Goal: Task Accomplishment & Management: Complete application form

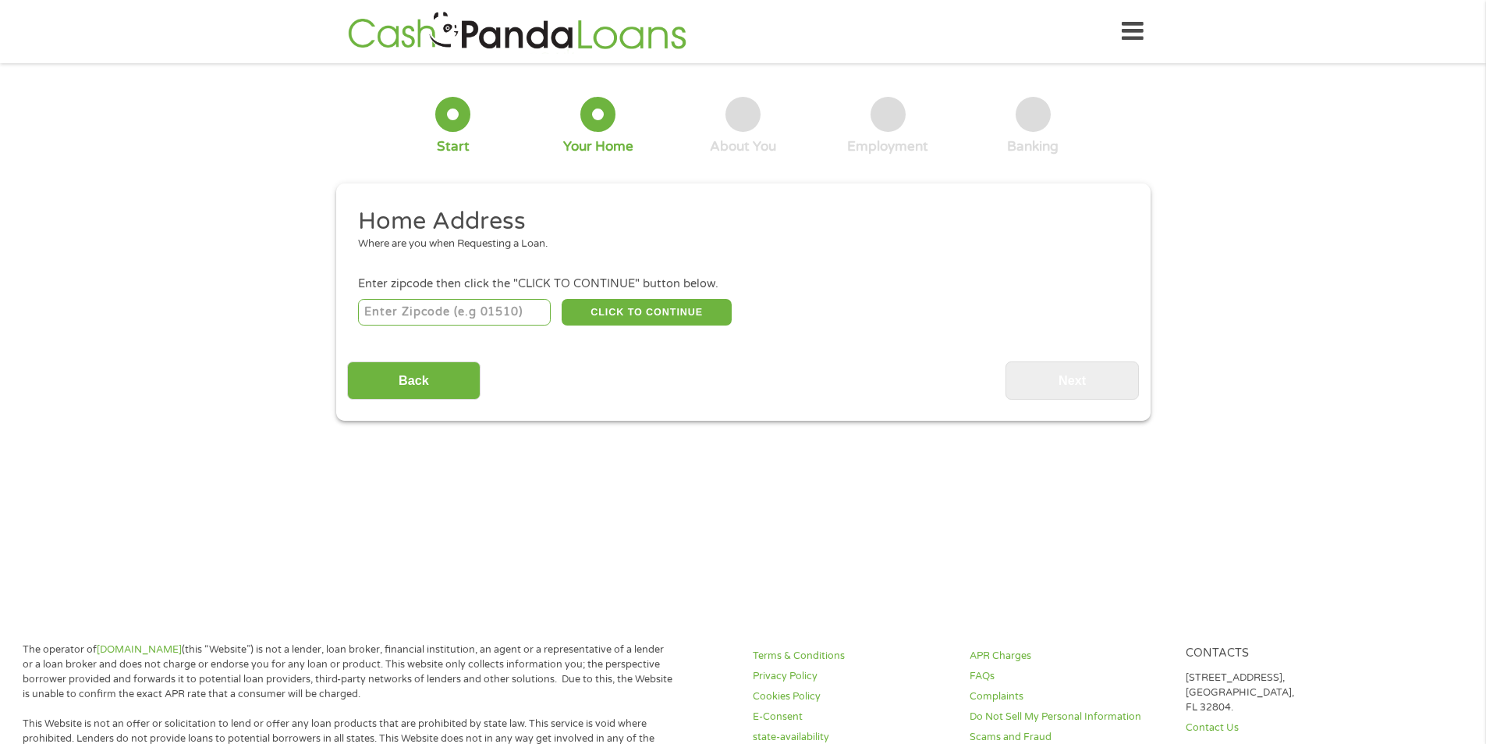
click at [476, 321] on input "number" at bounding box center [454, 312] width 193 height 27
type input "80487"
click at [649, 309] on button "CLICK TO CONTINUE" at bounding box center [647, 312] width 170 height 27
type input "80487"
type input "[GEOGRAPHIC_DATA]"
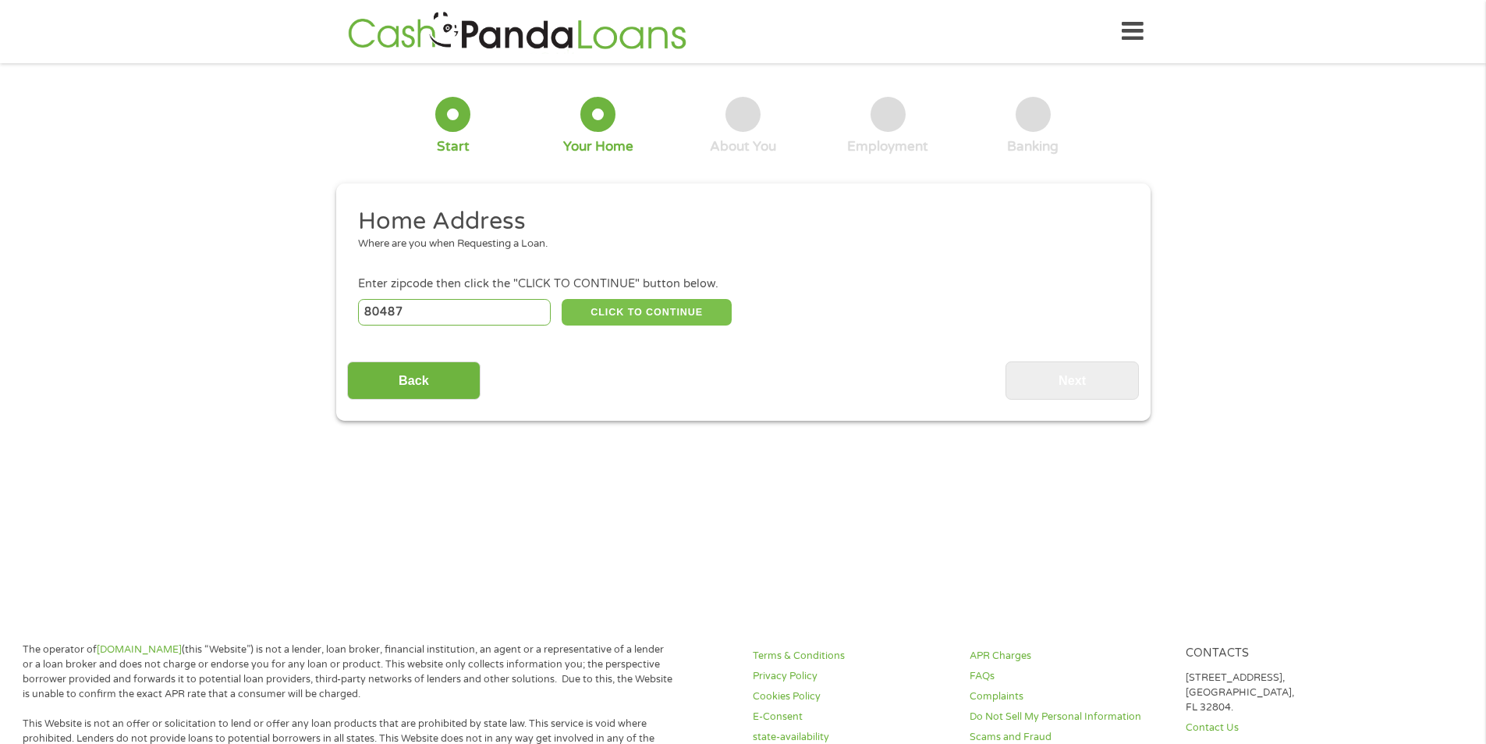
select select "[US_STATE]"
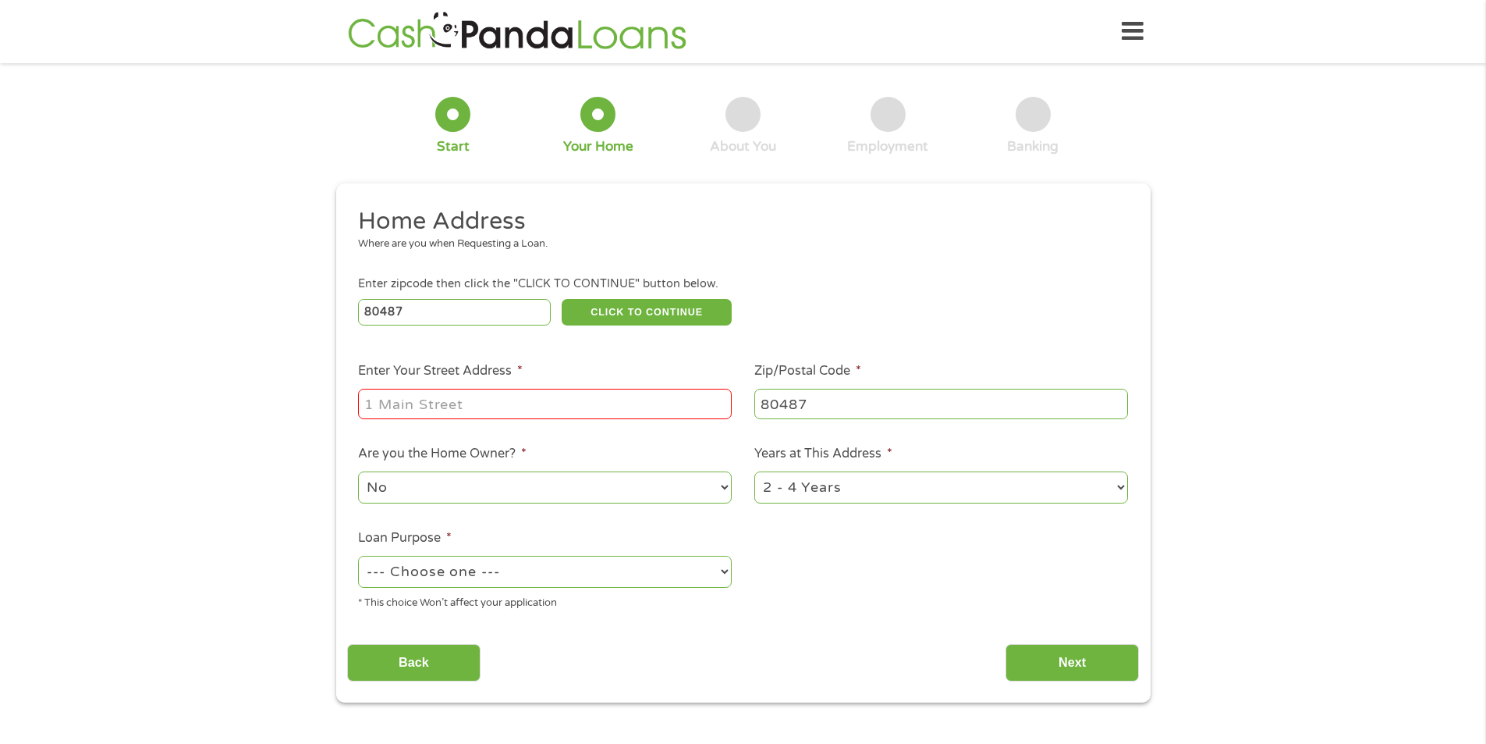
click at [538, 412] on input "Enter Your Street Address *" at bounding box center [545, 404] width 374 height 30
type input "[STREET_ADDRESS]"
click at [522, 475] on select "No Yes" at bounding box center [545, 487] width 374 height 32
select select "yes"
click at [358, 471] on select "No Yes" at bounding box center [545, 487] width 374 height 32
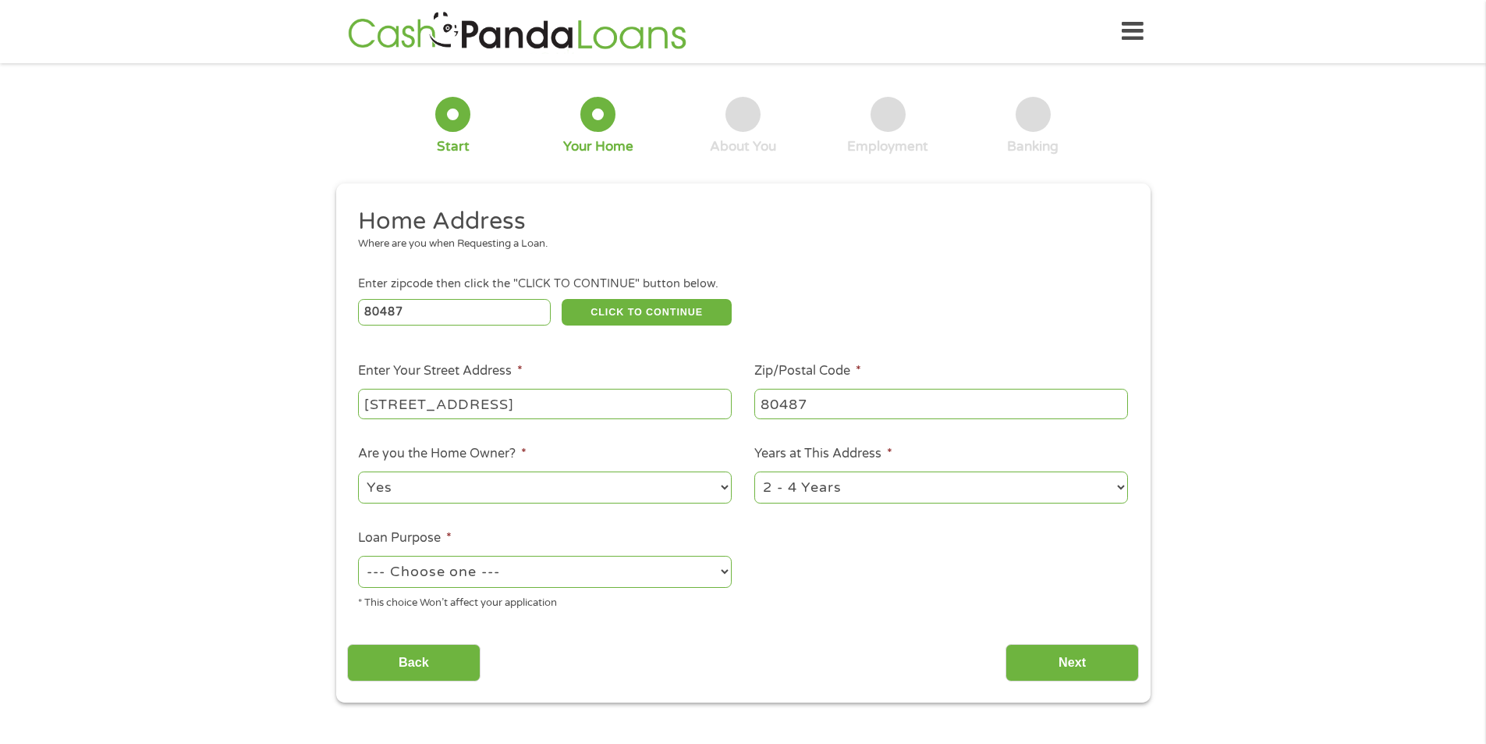
click at [878, 495] on select "1 Year or less 1 - 2 Years 2 - 4 Years Over 4 Years" at bounding box center [941, 487] width 374 height 32
click at [868, 602] on ul "Home Address Where are you when Requesting a Loan. Enter zipcode then click the…" at bounding box center [743, 414] width 792 height 417
click at [495, 582] on select "--- Choose one --- Pay Bills Debt Consolidation Home Improvement Major Purchase…" at bounding box center [545, 572] width 374 height 32
select select "medicalexpenses"
click at [358, 556] on select "--- Choose one --- Pay Bills Debt Consolidation Home Improvement Major Purchase…" at bounding box center [545, 572] width 374 height 32
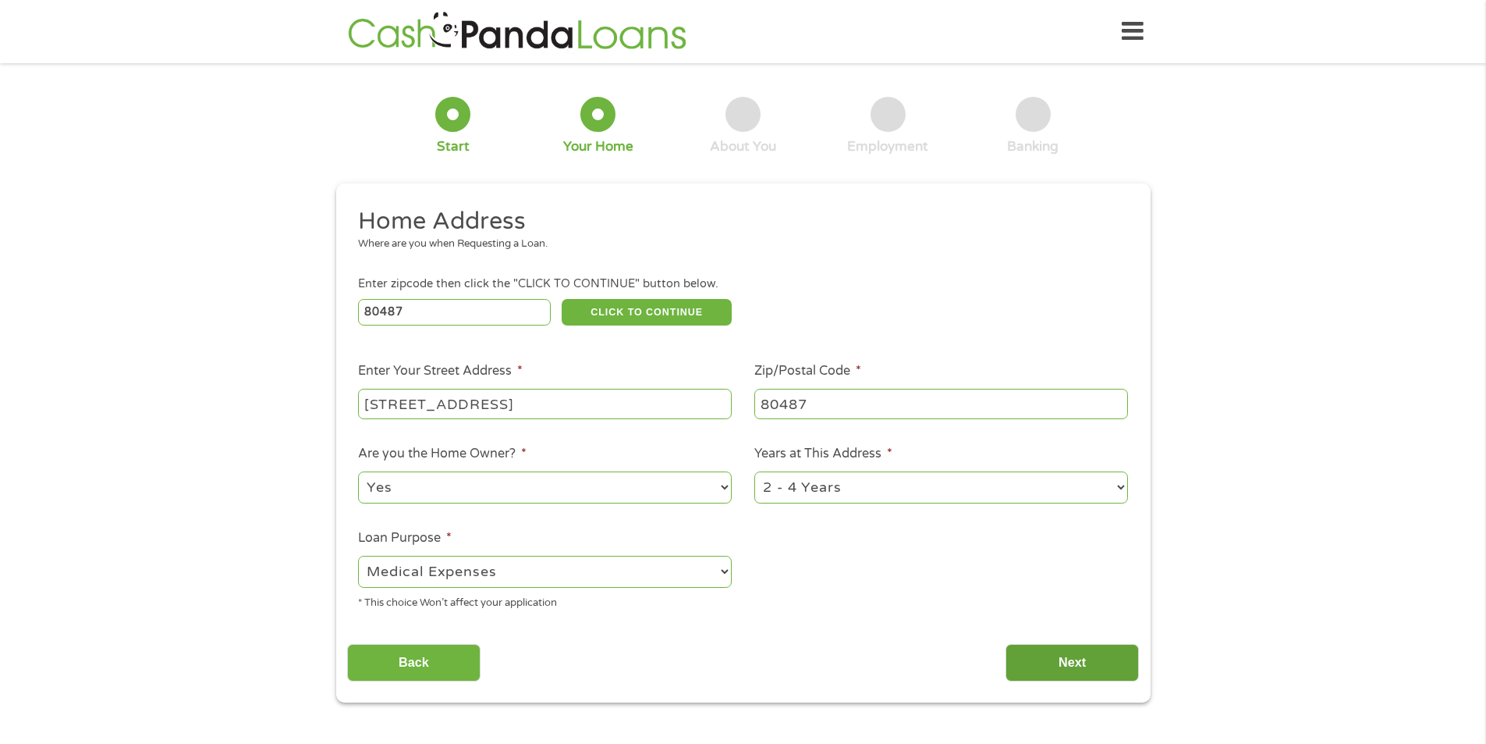
click at [1095, 665] on input "Next" at bounding box center [1072, 663] width 133 height 38
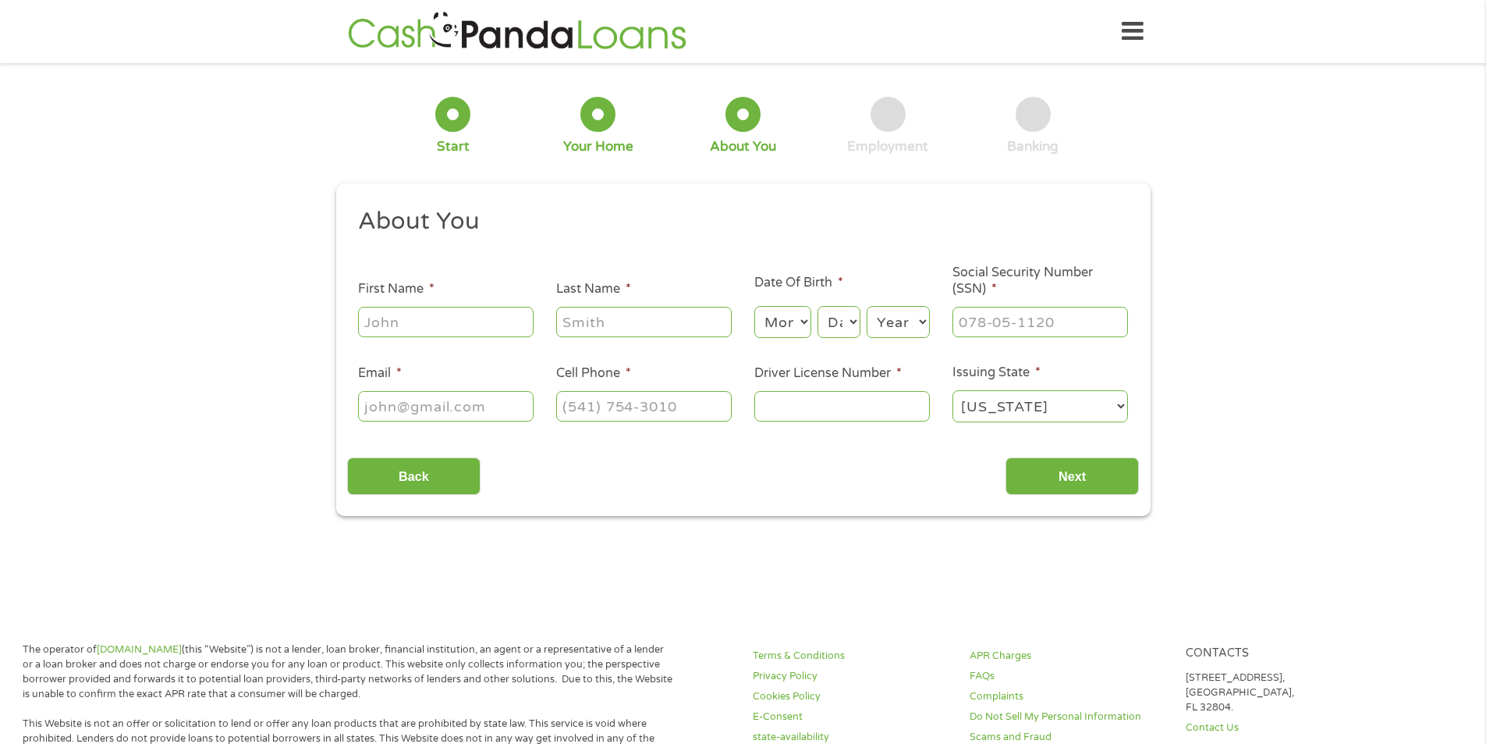
scroll to position [6, 6]
click at [432, 325] on input "First Name *" at bounding box center [446, 322] width 176 height 30
type input "[PERSON_NAME]"
type input "[EMAIL_ADDRESS][DOMAIN_NAME]"
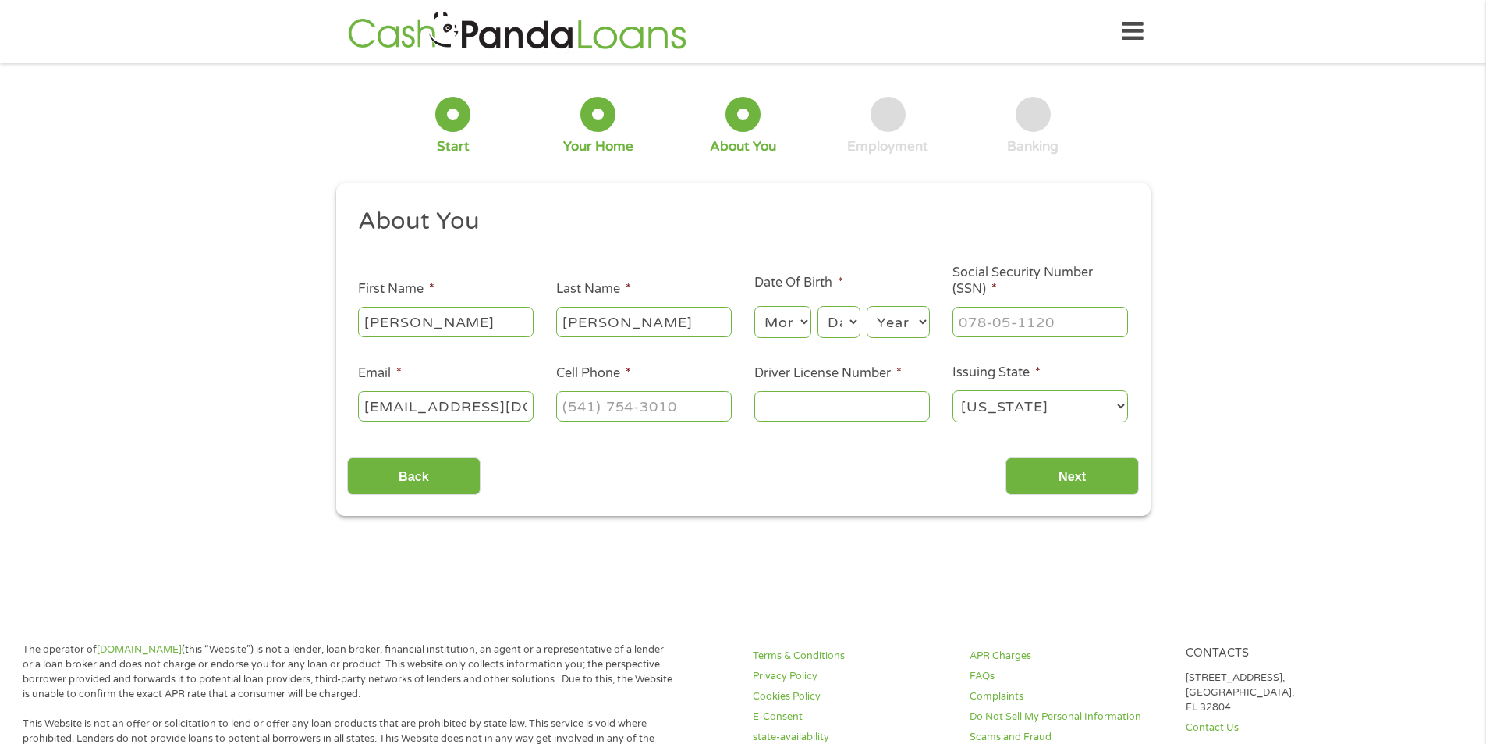
type input "9708148"
type input "(___) ___-____"
click at [803, 324] on select "Month 1 2 3 4 5 6 7 8 9 10 11 12" at bounding box center [782, 322] width 57 height 32
select select "9"
click at [754, 306] on select "Month 1 2 3 4 5 6 7 8 9 10 11 12" at bounding box center [782, 322] width 57 height 32
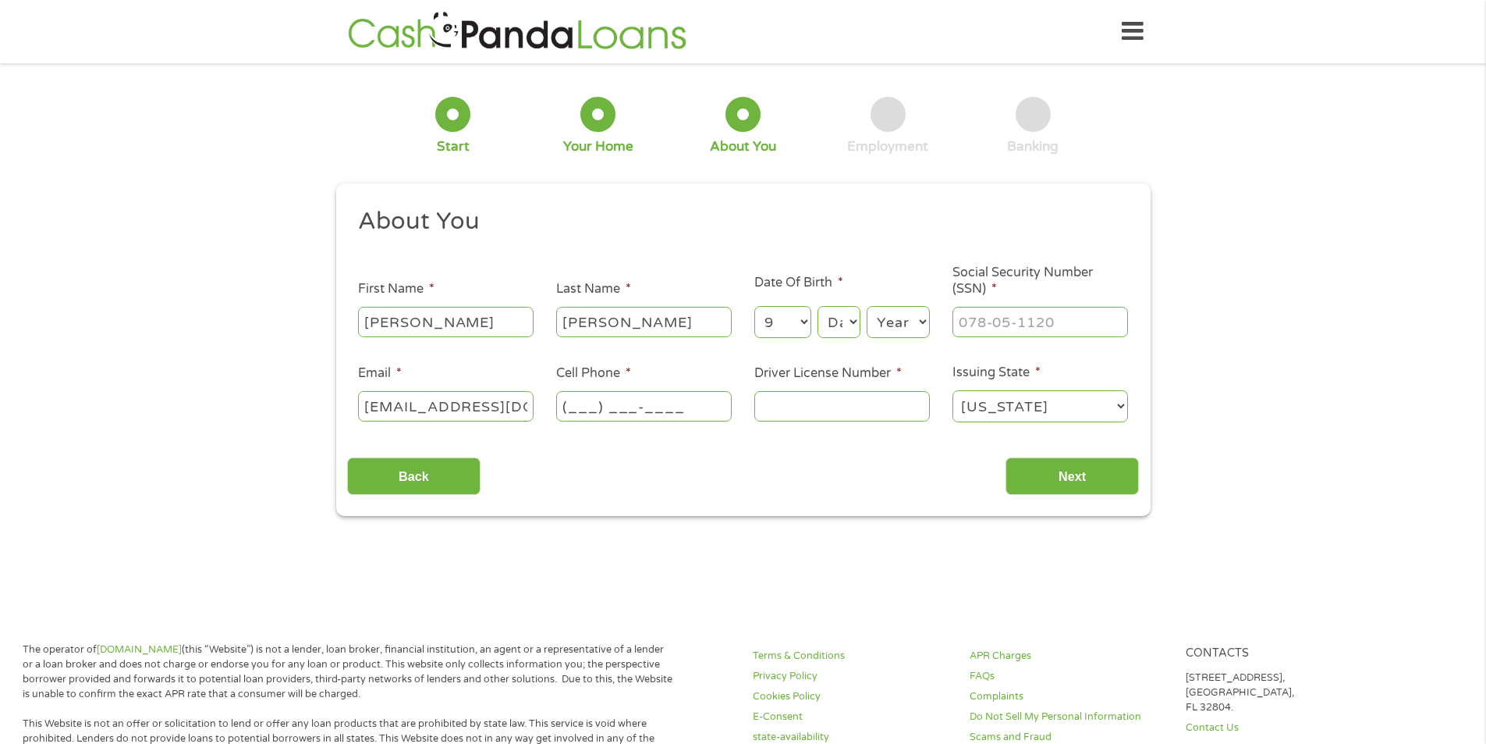
click at [848, 315] on select "Day 1 2 3 4 5 6 7 8 9 10 11 12 13 14 15 16 17 18 19 20 21 22 23 24 25 26 27 28 …" at bounding box center [839, 322] width 42 height 32
select select "1"
click at [818, 306] on select "Day 1 2 3 4 5 6 7 8 9 10 11 12 13 14 15 16 17 18 19 20 21 22 23 24 25 26 27 28 …" at bounding box center [839, 322] width 42 height 32
click at [909, 314] on select "Year [DATE] 2006 2005 2004 2003 2002 2001 2000 1999 1998 1997 1996 1995 1994 19…" at bounding box center [898, 322] width 63 height 32
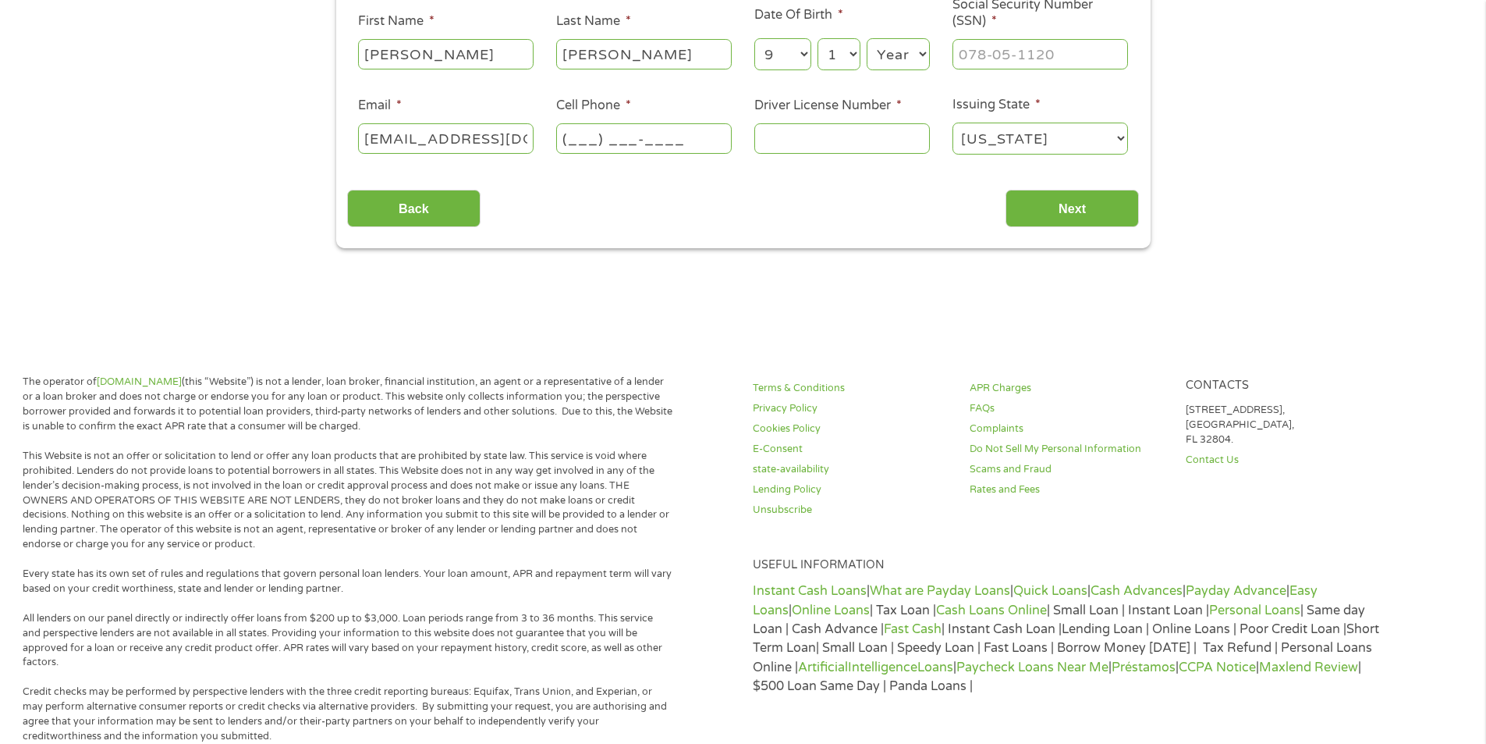
scroll to position [312, 0]
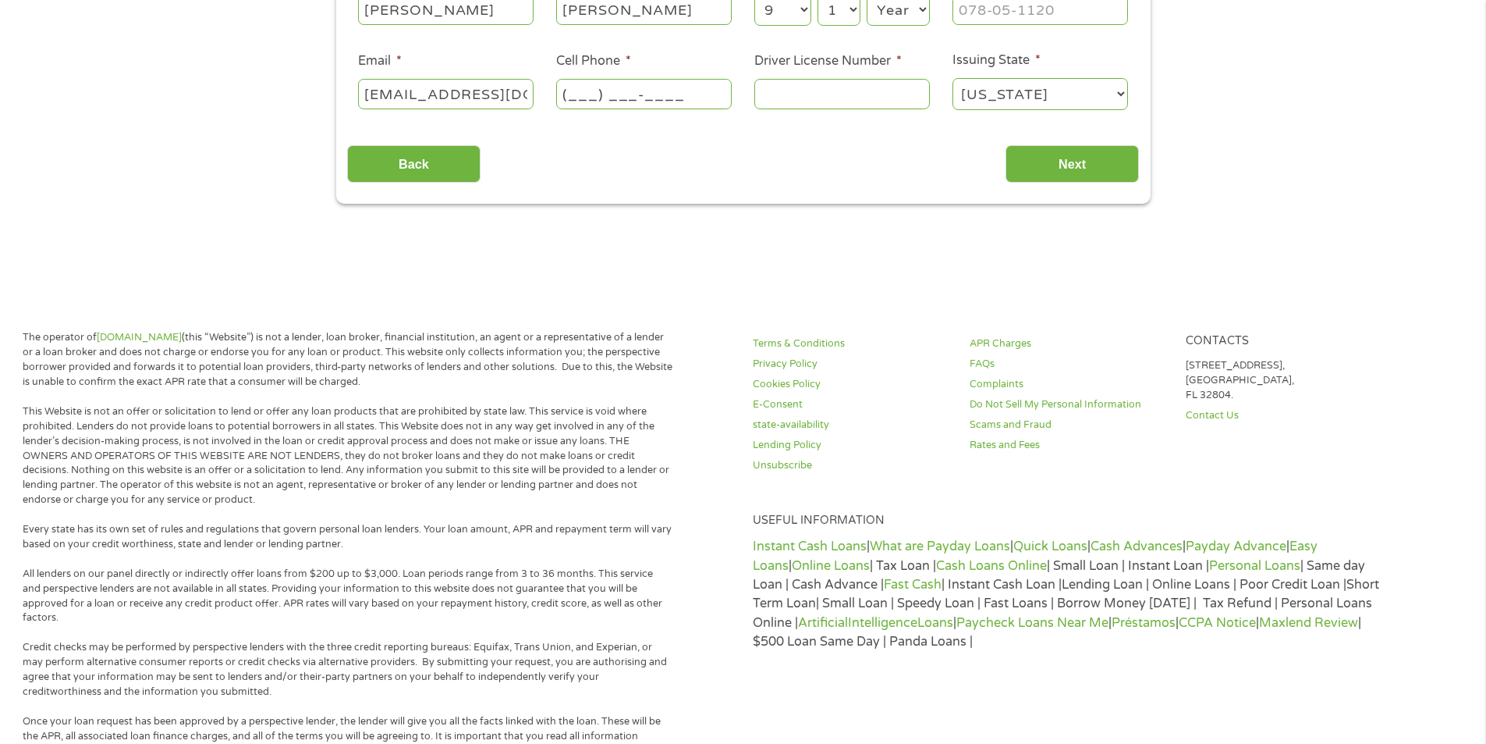
click at [885, 10] on select "Year [DATE] 2006 2005 2004 2003 2002 2001 2000 1999 1998 1997 1996 1995 1994 19…" at bounding box center [898, 10] width 63 height 32
select select "1964"
click at [867, 0] on select "Year [DATE] 2006 2005 2004 2003 2002 2001 2000 1999 1998 1997 1996 1995 1994 19…" at bounding box center [898, 10] width 63 height 32
click at [580, 93] on input "(___) ___-____" at bounding box center [644, 94] width 176 height 30
type input "[PHONE_NUMBER]"
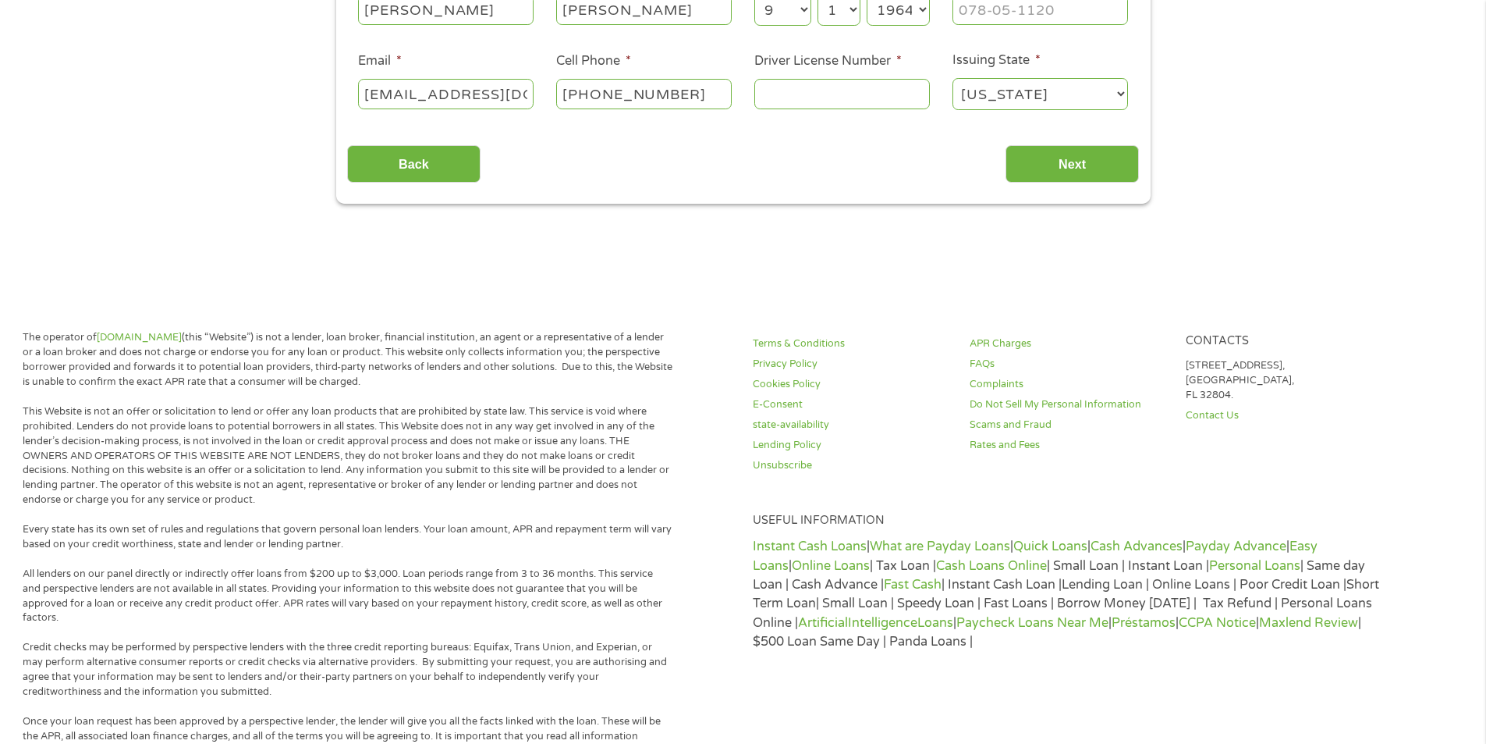
click at [808, 94] on input "Driver License Number *" at bounding box center [842, 94] width 176 height 30
type input "072060471"
click at [1077, 162] on input "Next" at bounding box center [1072, 164] width 133 height 38
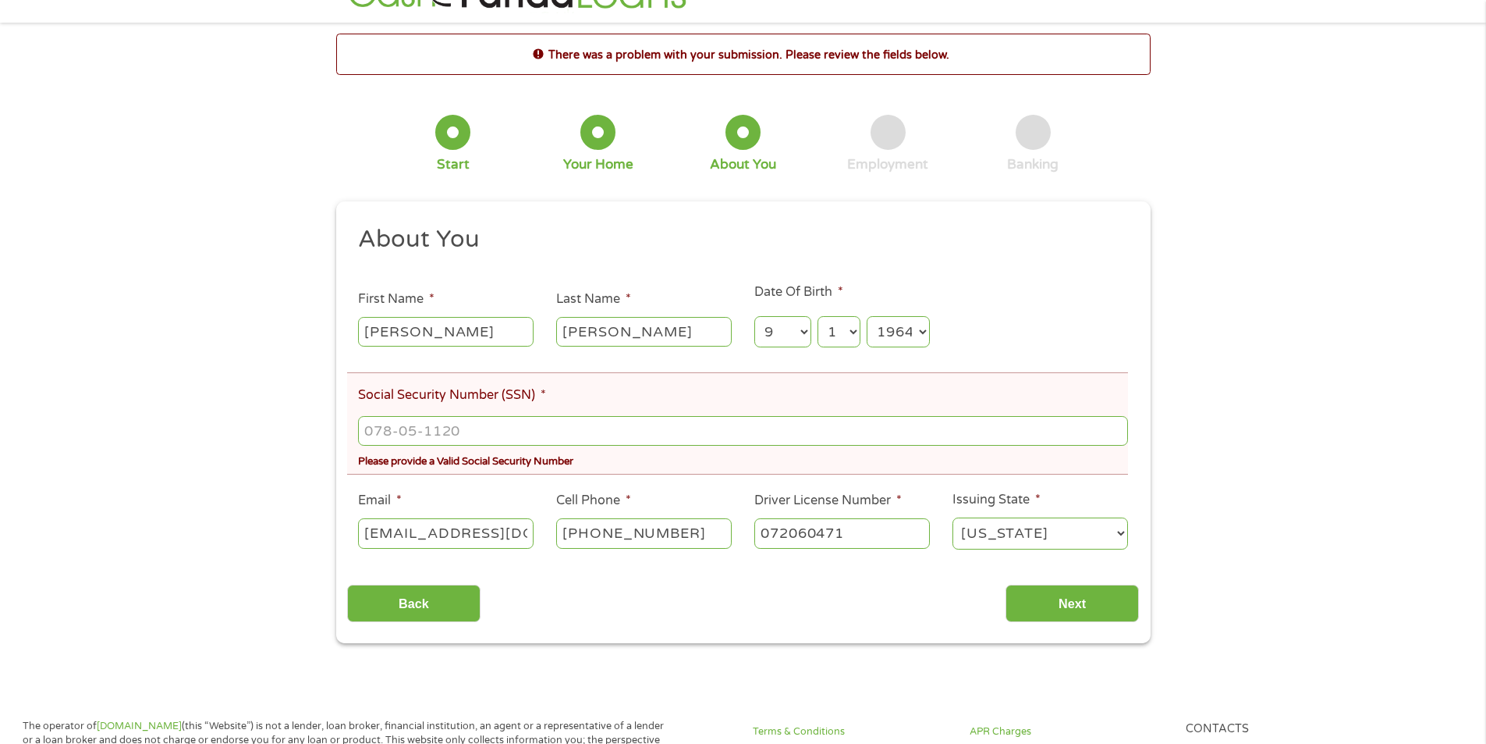
scroll to position [0, 0]
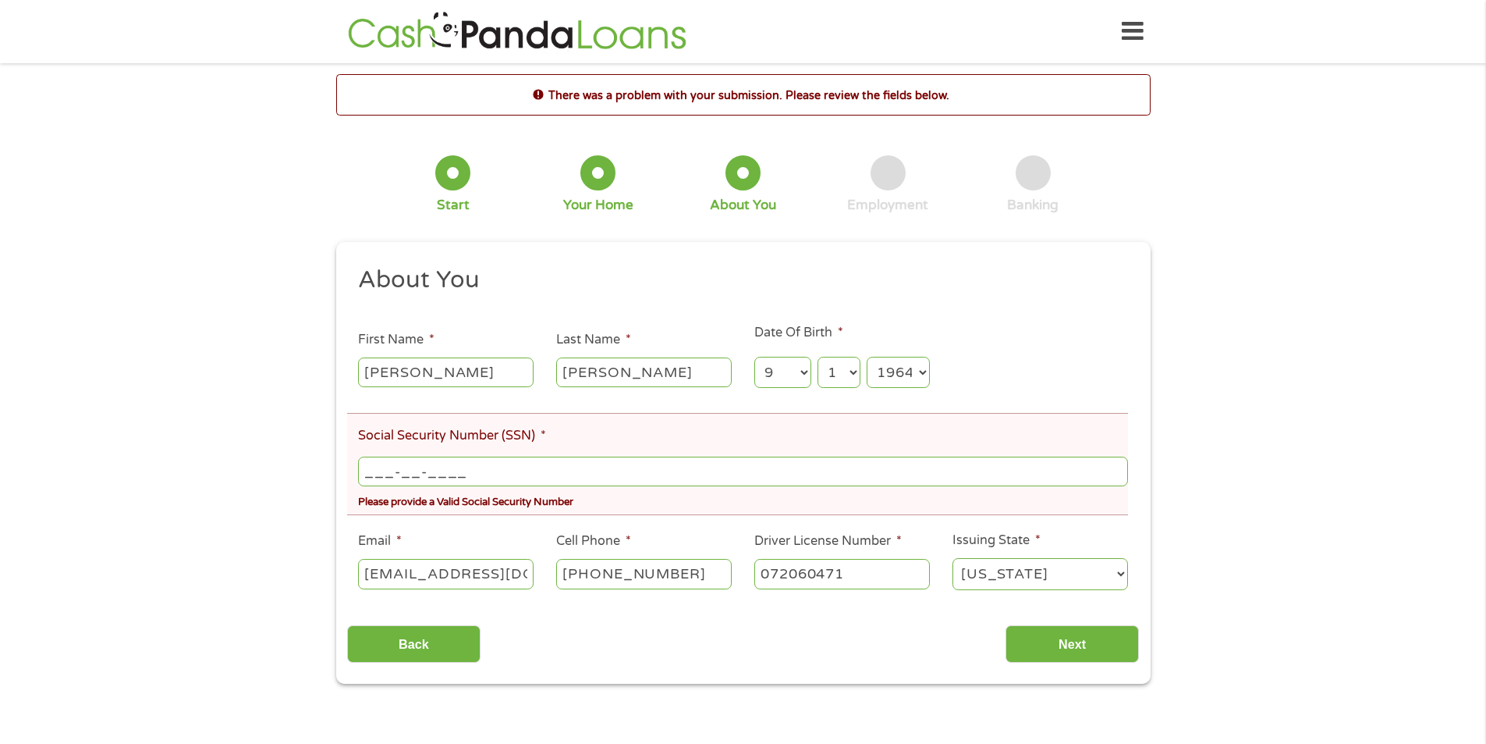
click at [435, 469] on input "___-__-____" at bounding box center [742, 471] width 769 height 30
type input "450-84-1876"
click at [1069, 662] on input "Next" at bounding box center [1072, 644] width 133 height 38
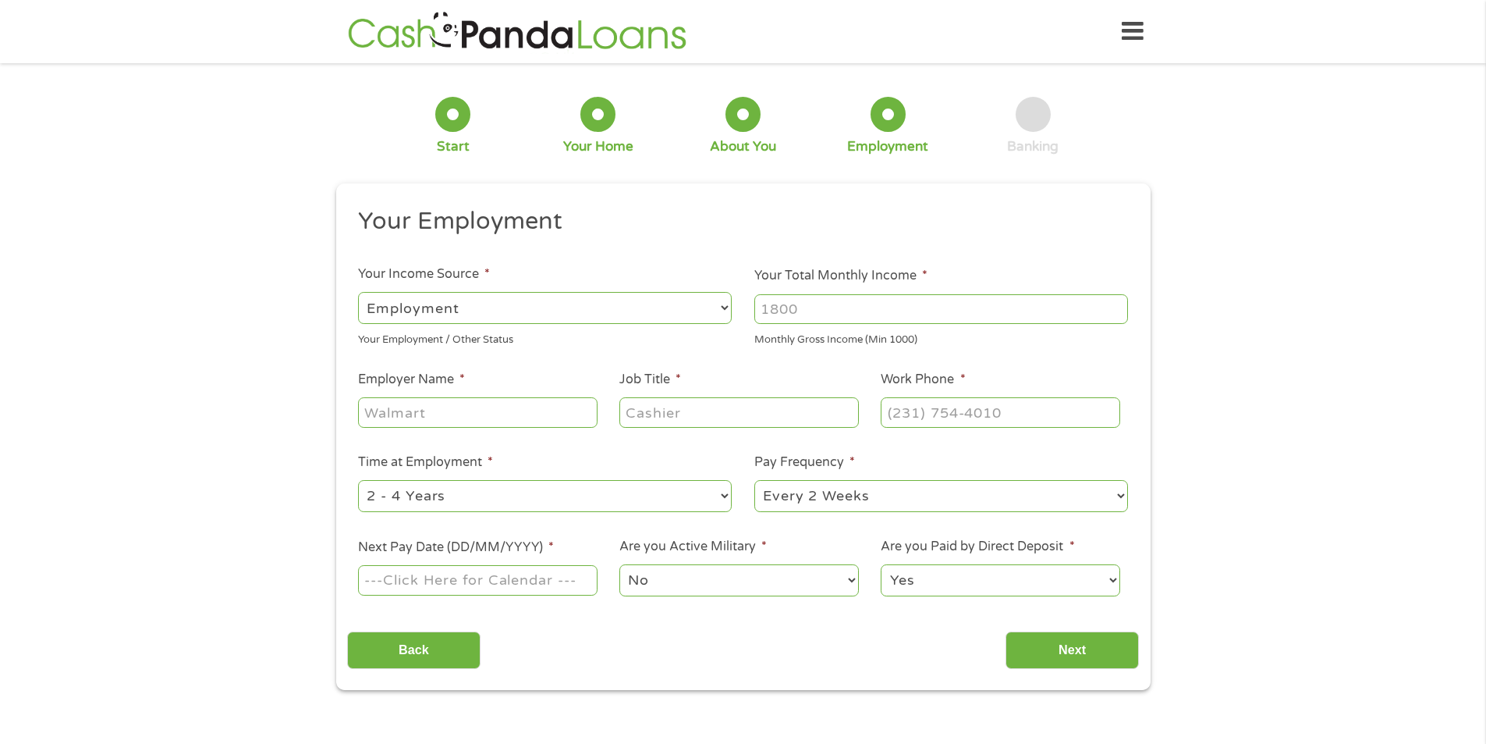
click at [538, 308] on select "--- Choose one --- Employment [DEMOGRAPHIC_DATA] Benefits" at bounding box center [545, 308] width 374 height 32
select select "selfEmployed"
click at [358, 292] on select "--- Choose one --- Employment [DEMOGRAPHIC_DATA] Benefits" at bounding box center [545, 308] width 374 height 32
click at [835, 314] on input "Your Total Monthly Income *" at bounding box center [941, 309] width 374 height 30
type input "2000"
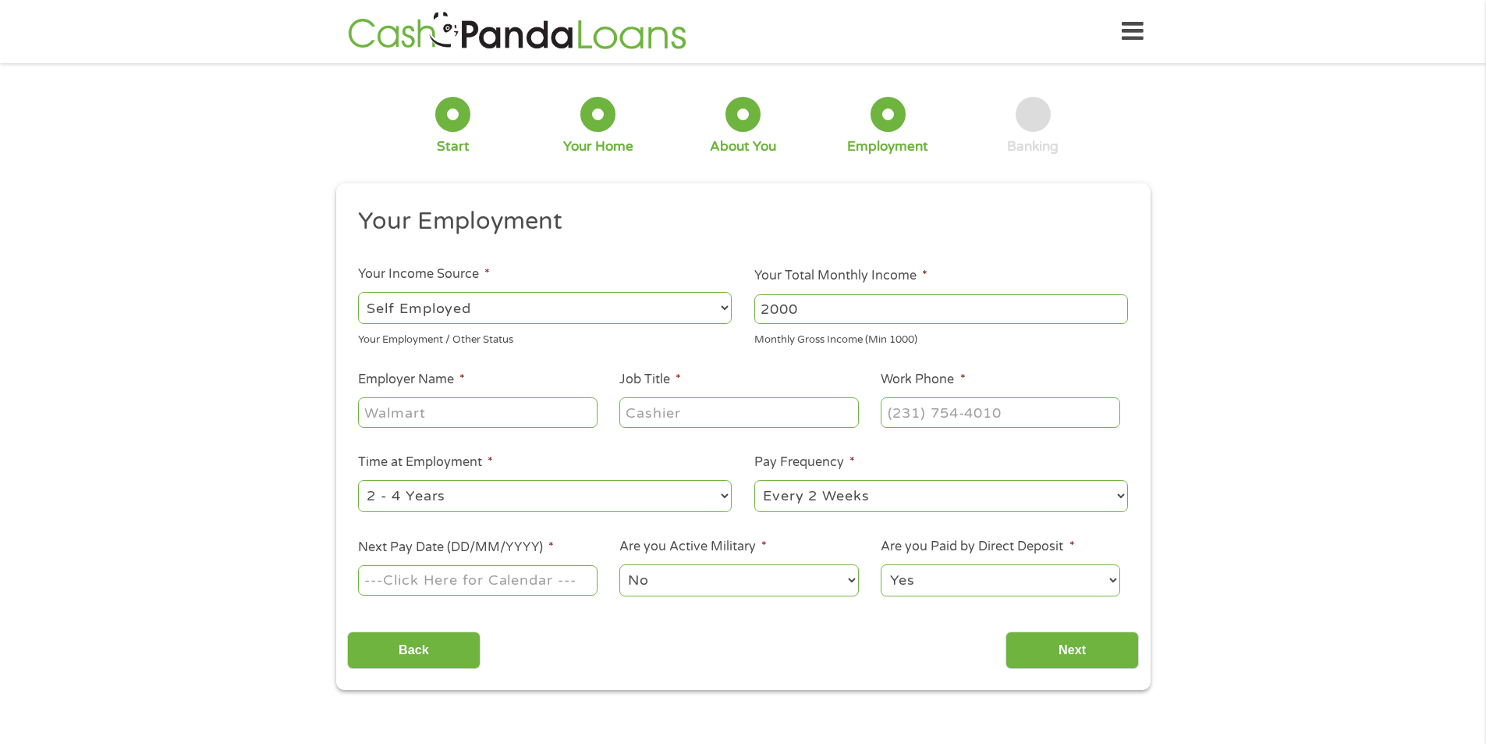
click at [512, 411] on input "Employer Name *" at bounding box center [477, 412] width 239 height 30
click at [392, 410] on input "kayz-books" at bounding box center [477, 412] width 239 height 30
type input "[PERSON_NAME]-books"
click at [720, 415] on input "Job Title *" at bounding box center [738, 412] width 239 height 30
type input "Owner"
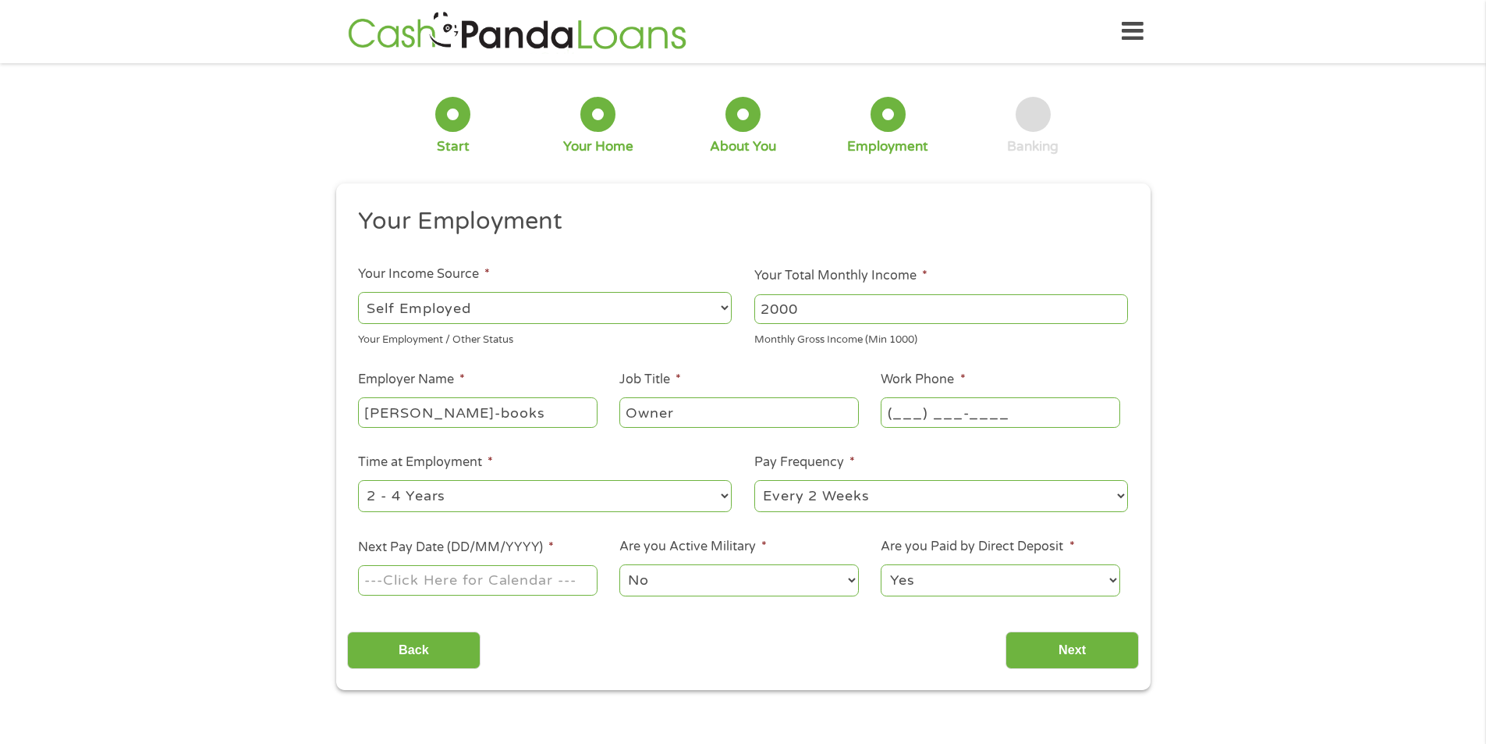
click at [942, 413] on input "(___) ___-____" at bounding box center [1000, 412] width 239 height 30
type input "[PHONE_NUMBER]"
click at [565, 497] on select "--- Choose one --- 1 Year or less 1 - 2 Years 2 - 4 Years Over 4 Years" at bounding box center [545, 496] width 374 height 32
select select "60months"
click at [358, 480] on select "--- Choose one --- 1 Year or less 1 - 2 Years 2 - 4 Years Over 4 Years" at bounding box center [545, 496] width 374 height 32
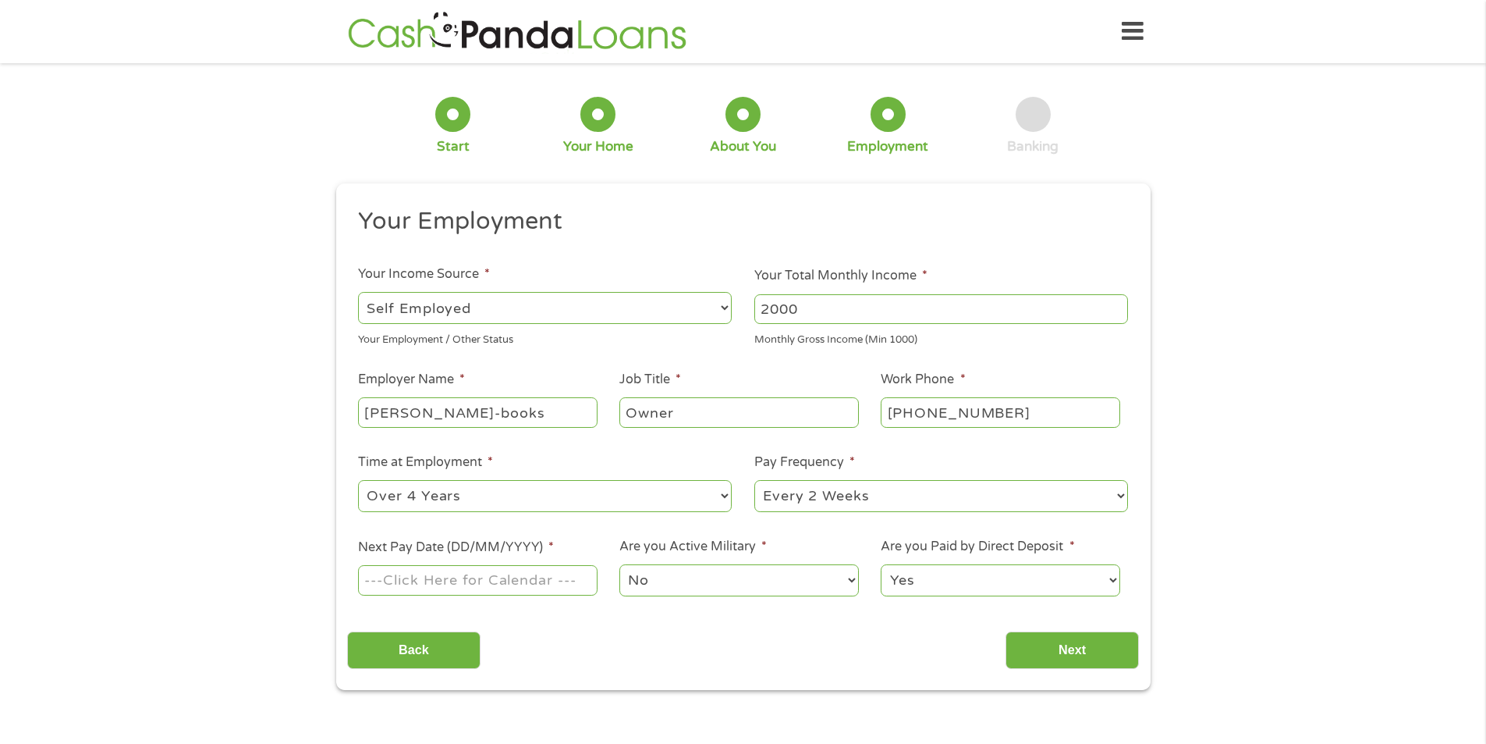
click at [900, 500] on select "--- Choose one --- Every 2 Weeks Every Week Monthly Semi-Monthly" at bounding box center [941, 496] width 374 height 32
select select "monthly"
click at [754, 480] on select "--- Choose one --- Every 2 Weeks Every Week Monthly Semi-Monthly" at bounding box center [941, 496] width 374 height 32
click at [512, 573] on input "Next Pay Date (DD/MM/YYYY) *" at bounding box center [477, 580] width 239 height 30
click at [473, 581] on input "[DATE]" at bounding box center [477, 580] width 239 height 30
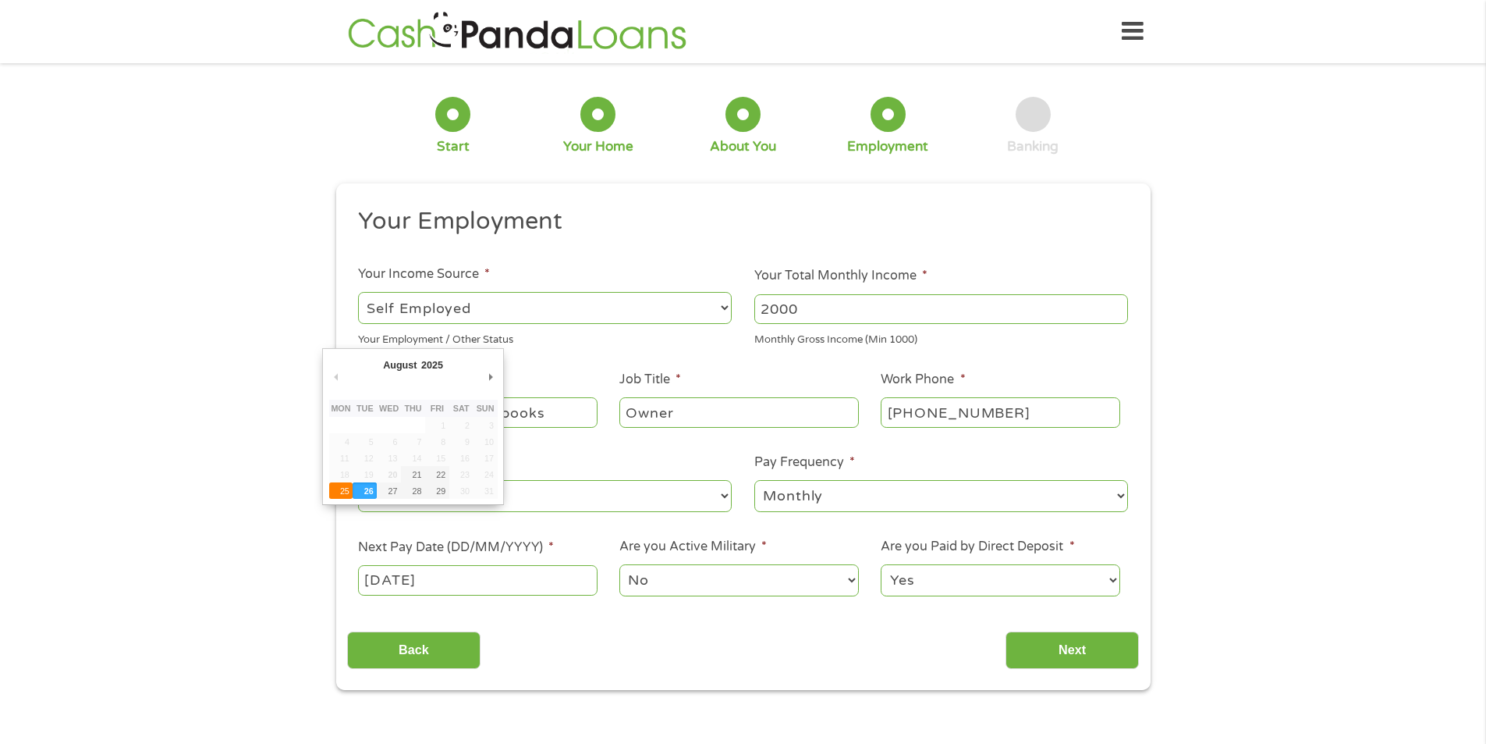
type input "[DATE]"
click at [726, 576] on select "No Yes" at bounding box center [738, 580] width 239 height 32
click at [1013, 573] on select "Yes No" at bounding box center [1000, 580] width 239 height 32
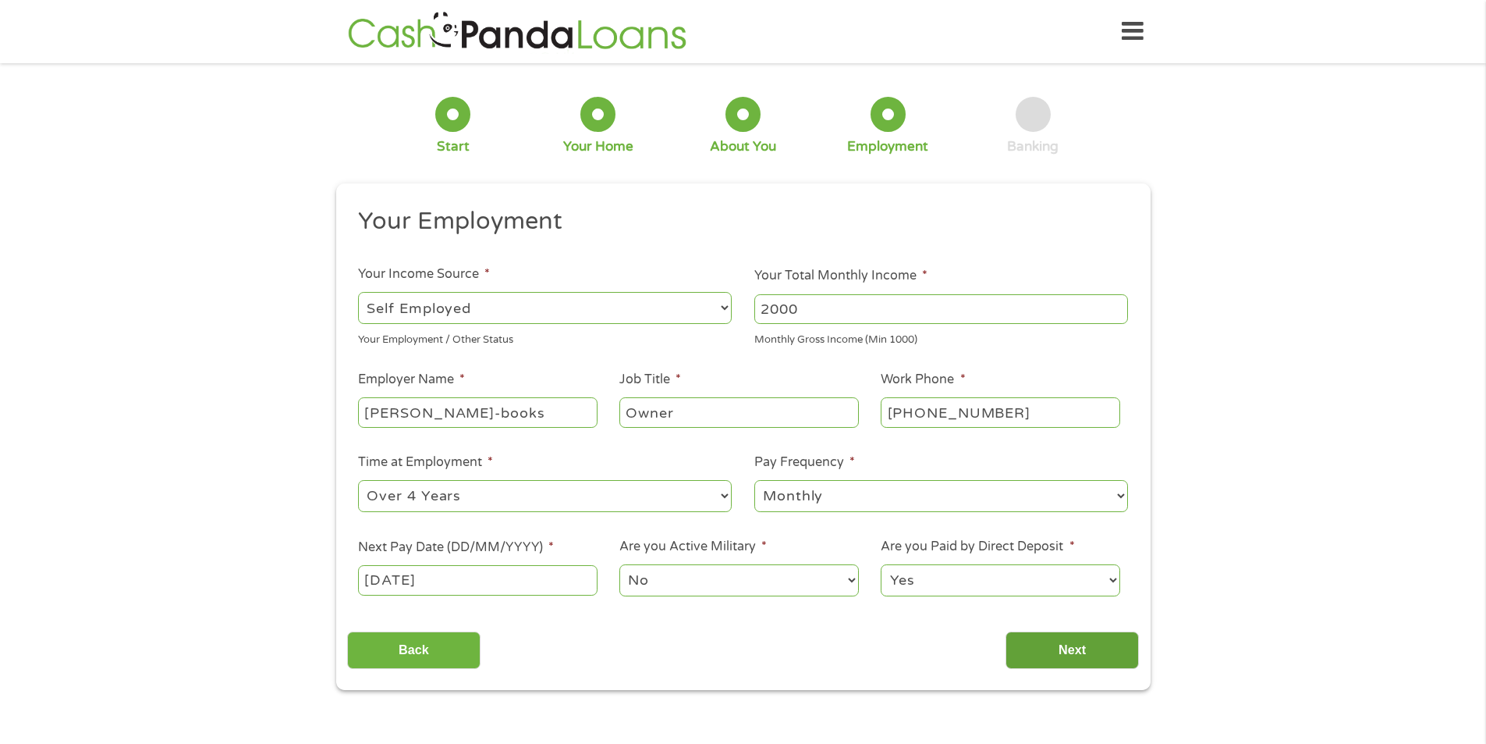
click at [1111, 655] on input "Next" at bounding box center [1072, 650] width 133 height 38
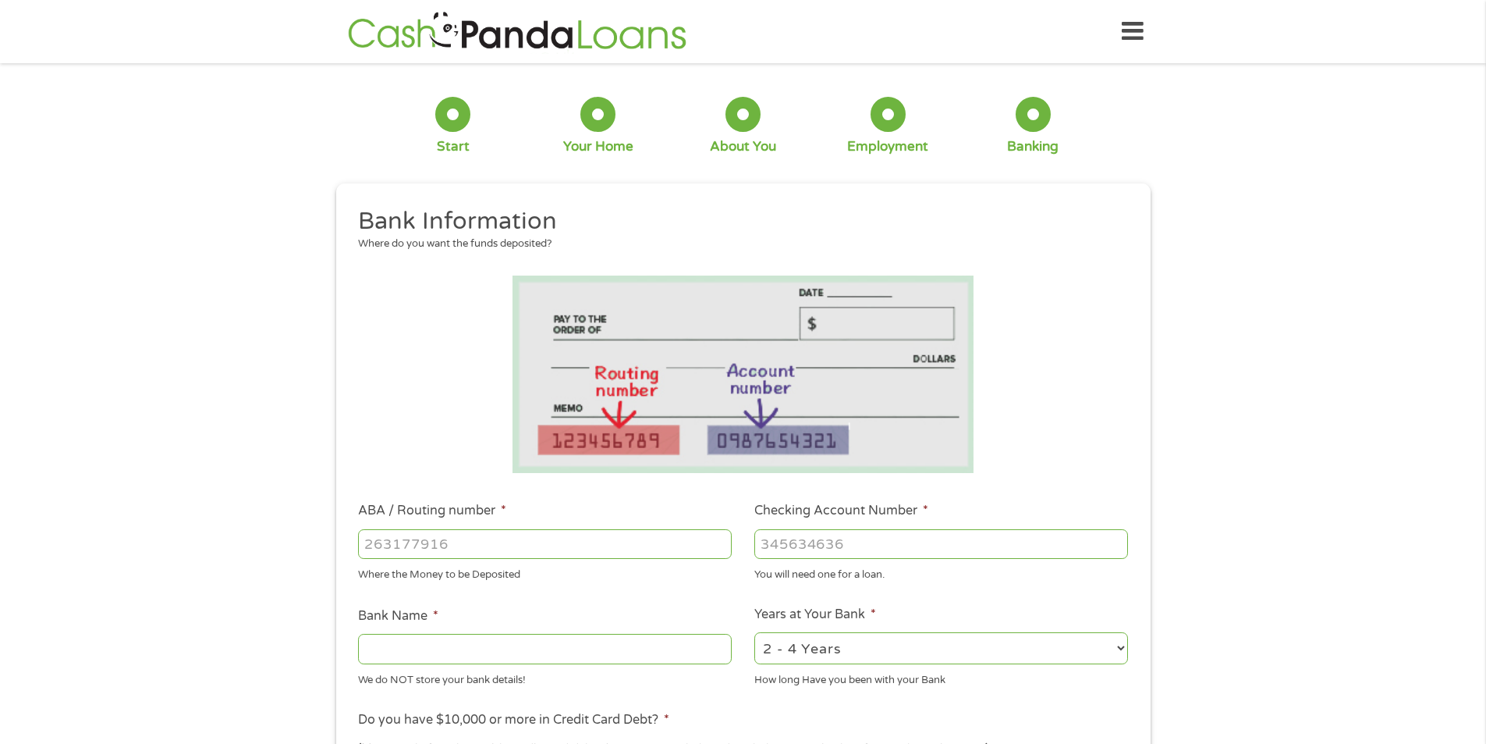
click at [925, 575] on div "You will need one for a loan." at bounding box center [941, 572] width 374 height 21
click at [425, 541] on input "ABA / Routing number *" at bounding box center [545, 544] width 374 height 30
